Goal: Information Seeking & Learning: Learn about a topic

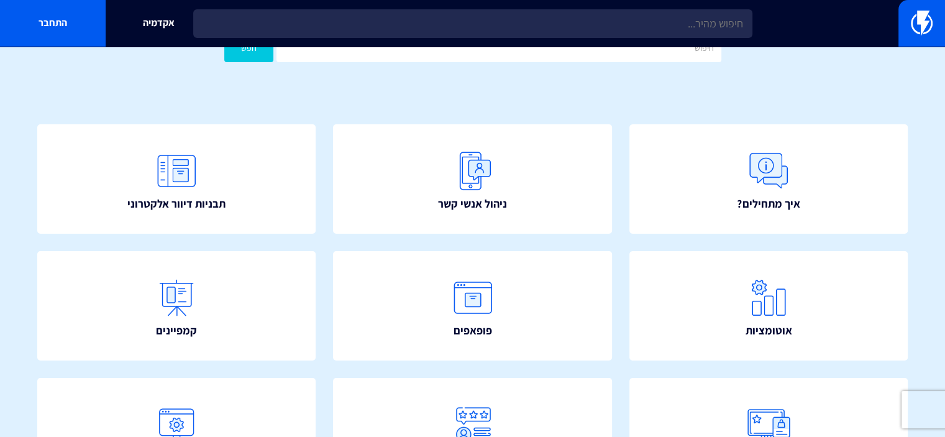
scroll to position [62, 0]
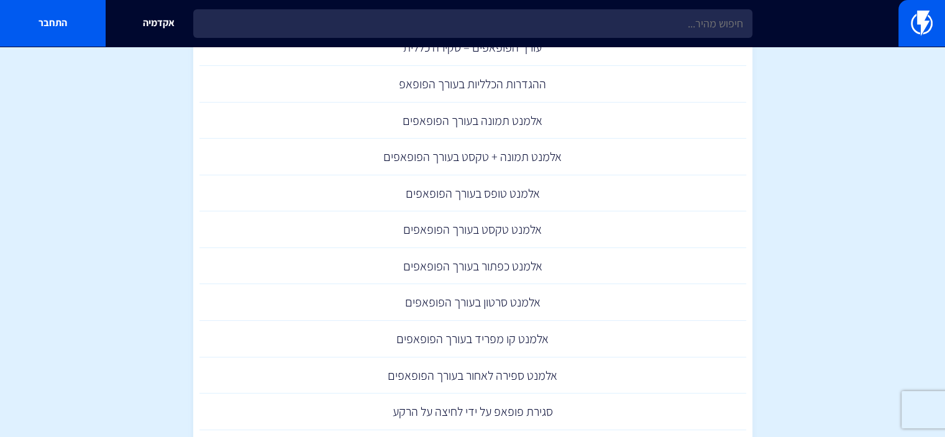
scroll to position [186, 0]
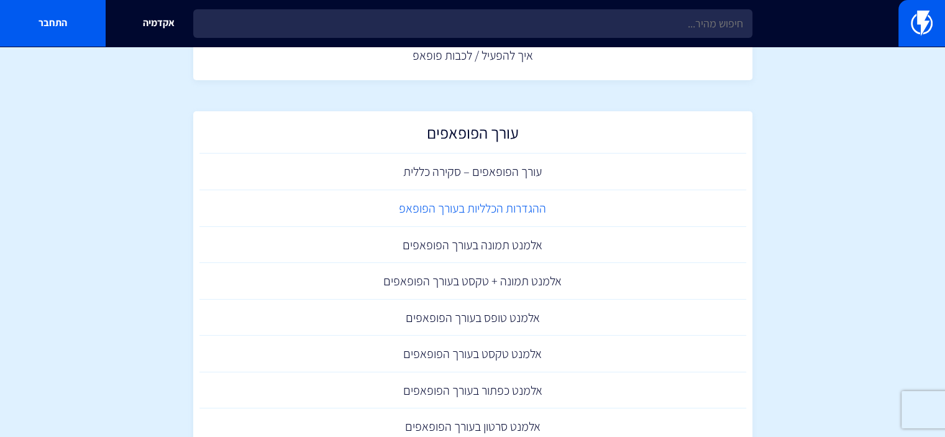
click at [458, 211] on link "ההגדרות הכלליות בעורך הפופאפ" at bounding box center [472, 208] width 547 height 37
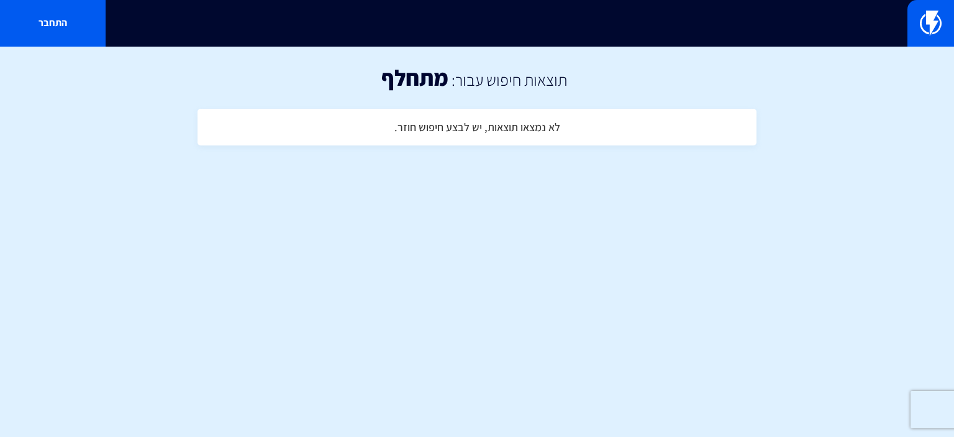
click at [863, 176] on html "מוצרים שיווק אוטומטי הפכו את השיווק לאוטומטי דיוור אלקטרוני שלחו את המסר הנכון …" at bounding box center [477, 88] width 954 height 176
click at [928, 19] on img at bounding box center [931, 23] width 22 height 25
